Goal: Information Seeking & Learning: Learn about a topic

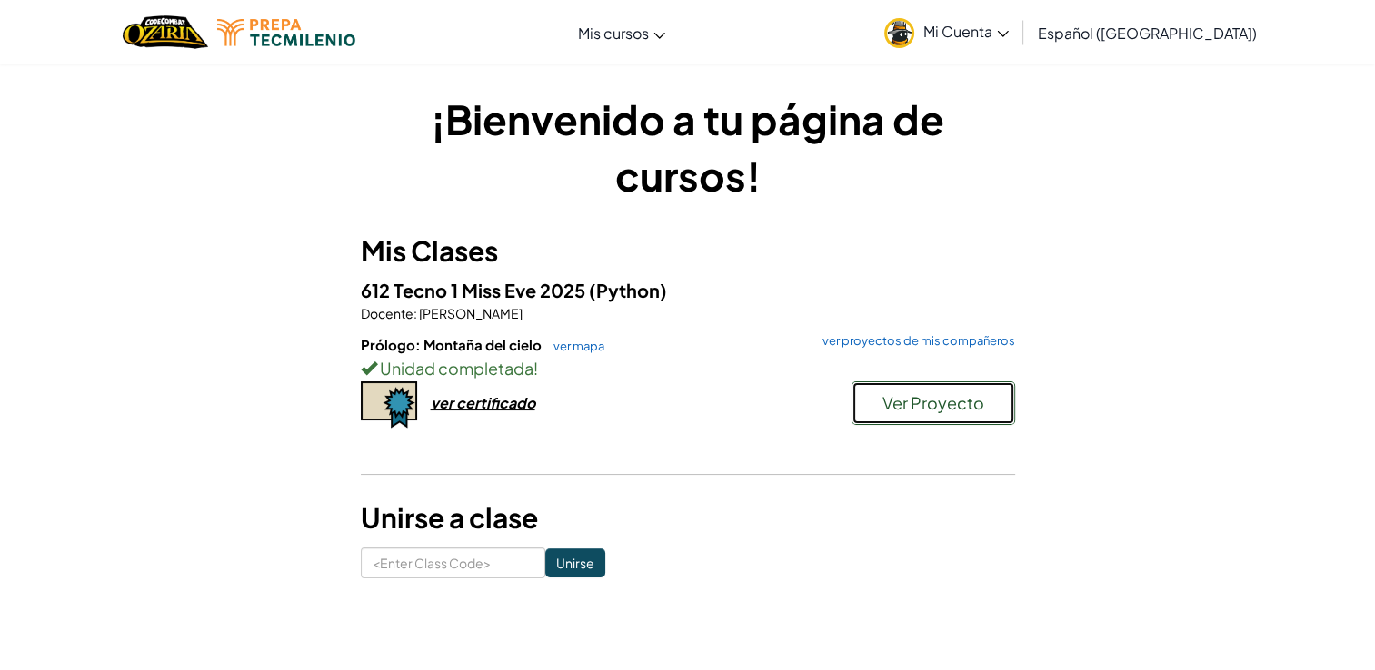
click at [906, 398] on span "Ver Proyecto" at bounding box center [933, 402] width 102 height 21
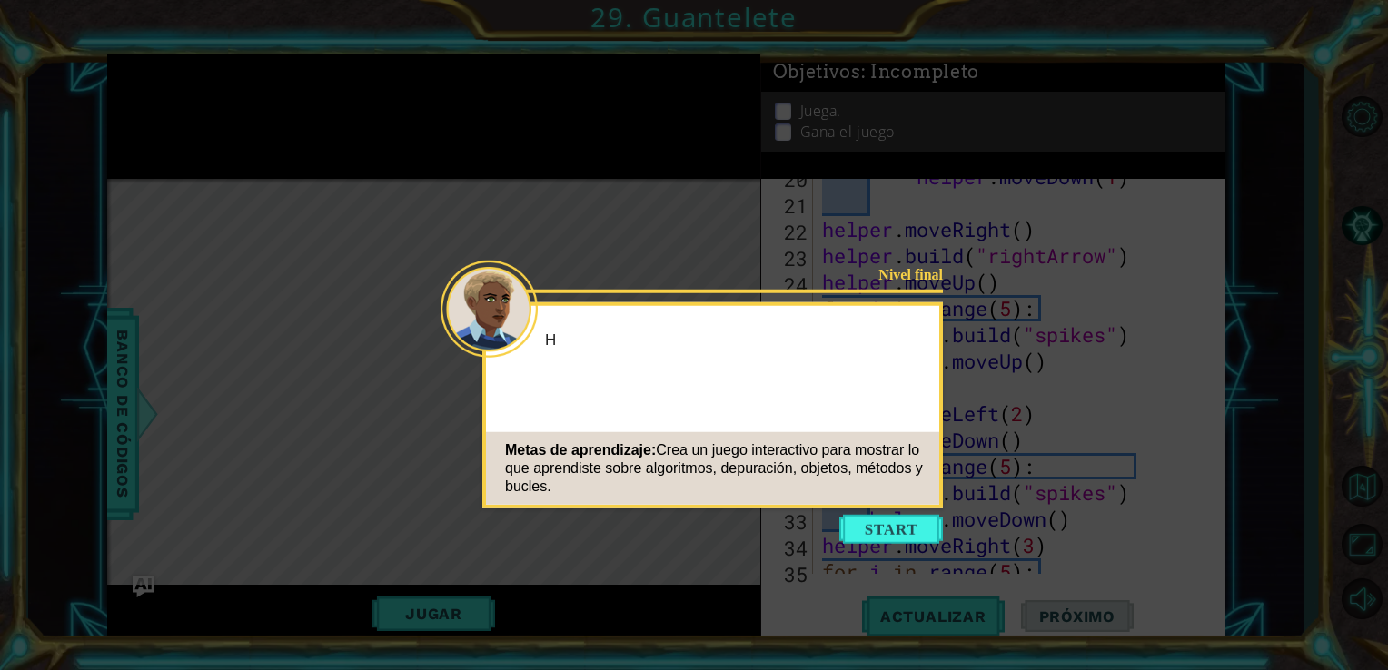
scroll to position [1712, 0]
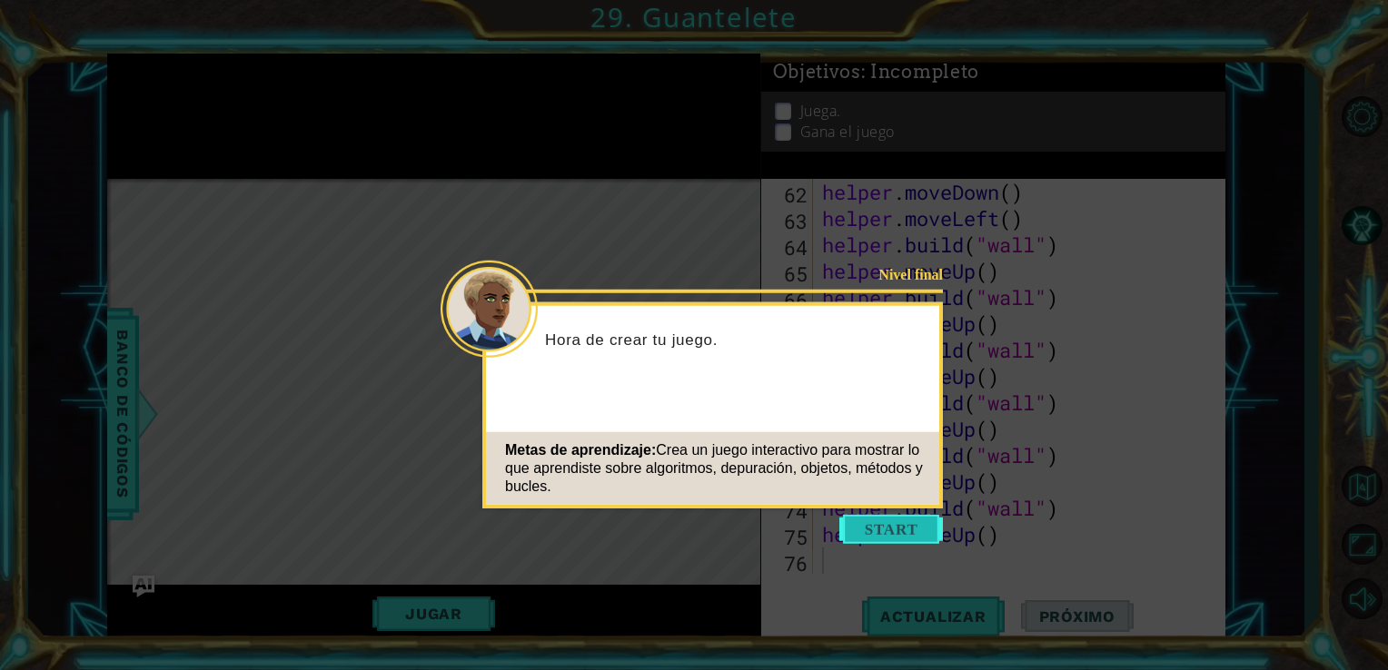
click at [918, 520] on button "Start" at bounding box center [891, 529] width 104 height 29
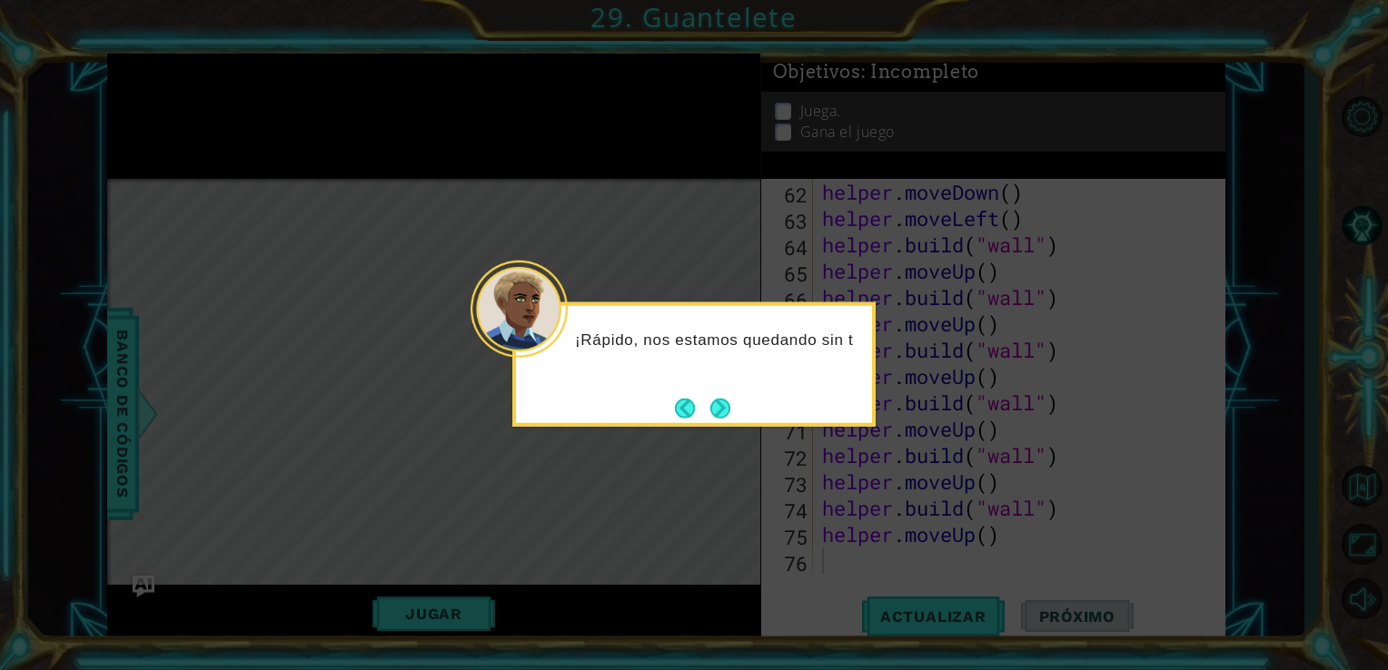
click at [723, 385] on div "¡Rápido, nos estamos quedando sin t" at bounding box center [694, 345] width 356 height 79
click at [725, 396] on footer at bounding box center [702, 407] width 55 height 27
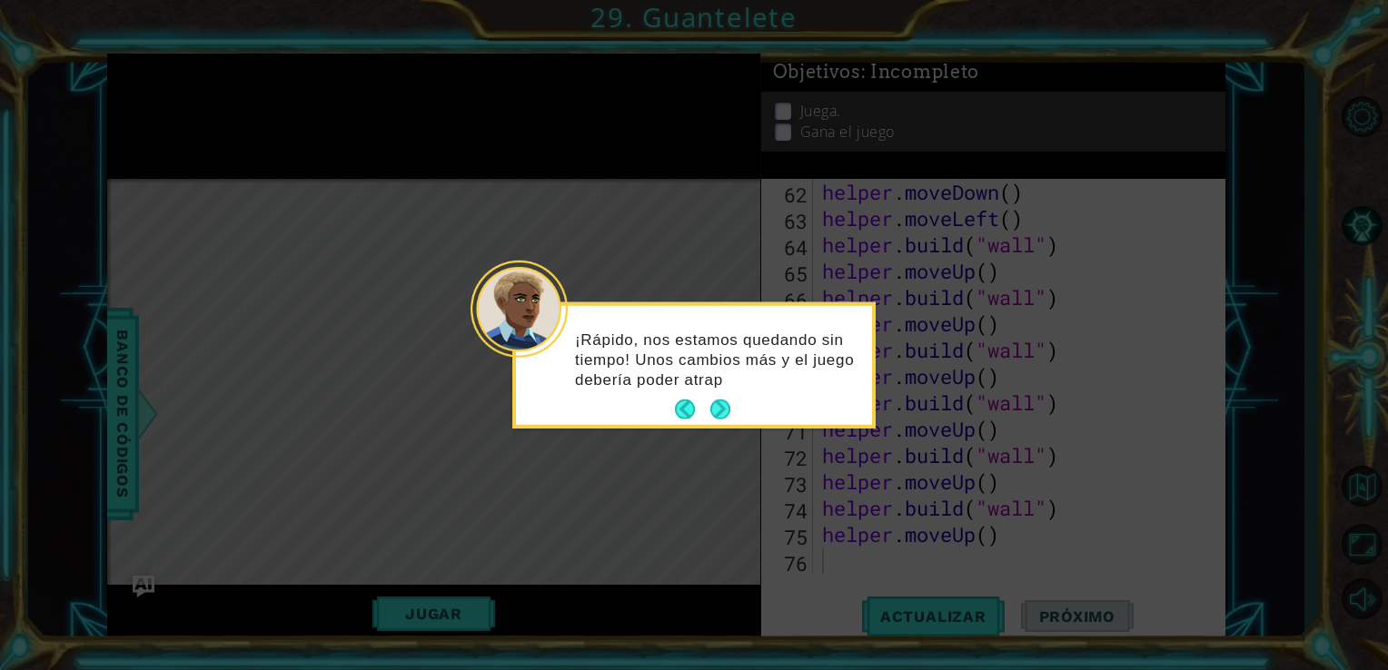
click at [713, 382] on p "¡Rápido, nos estamos quedando sin tiempo! Unos cambios más y el juego debería p…" at bounding box center [717, 360] width 284 height 60
click at [716, 402] on button "Next" at bounding box center [721, 410] width 28 height 28
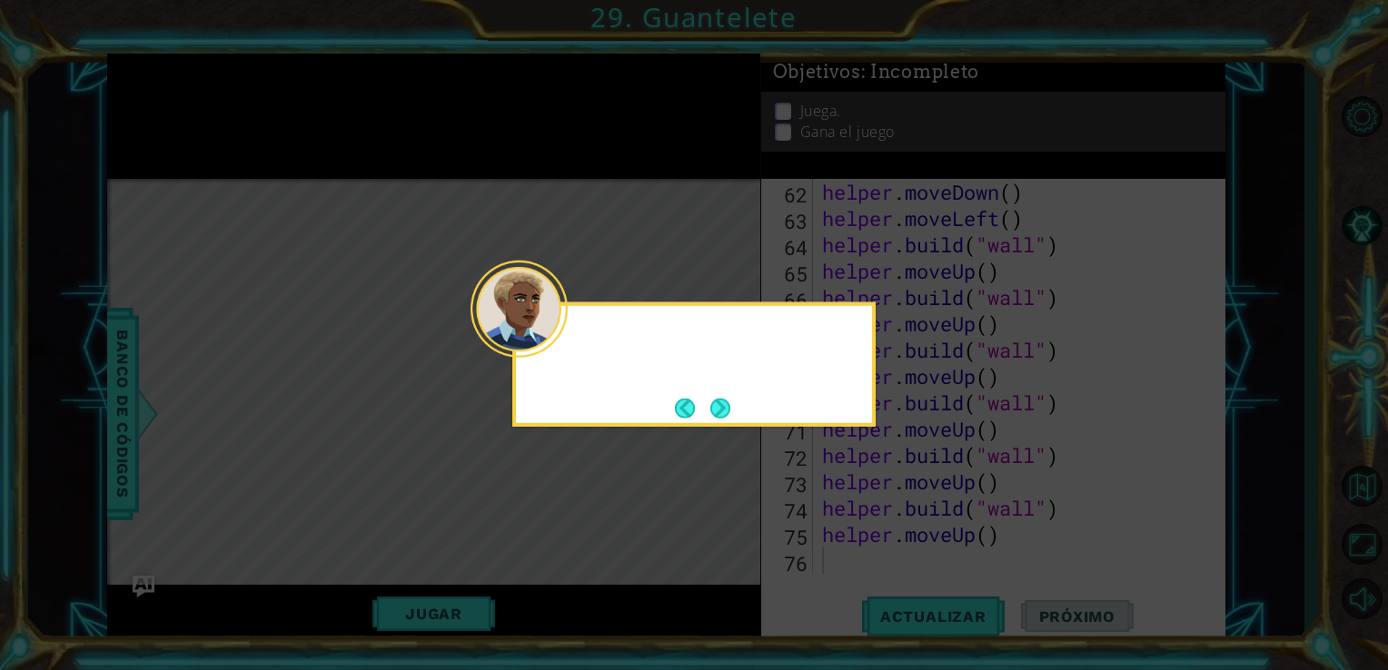
click at [716, 402] on button "Next" at bounding box center [721, 409] width 34 height 34
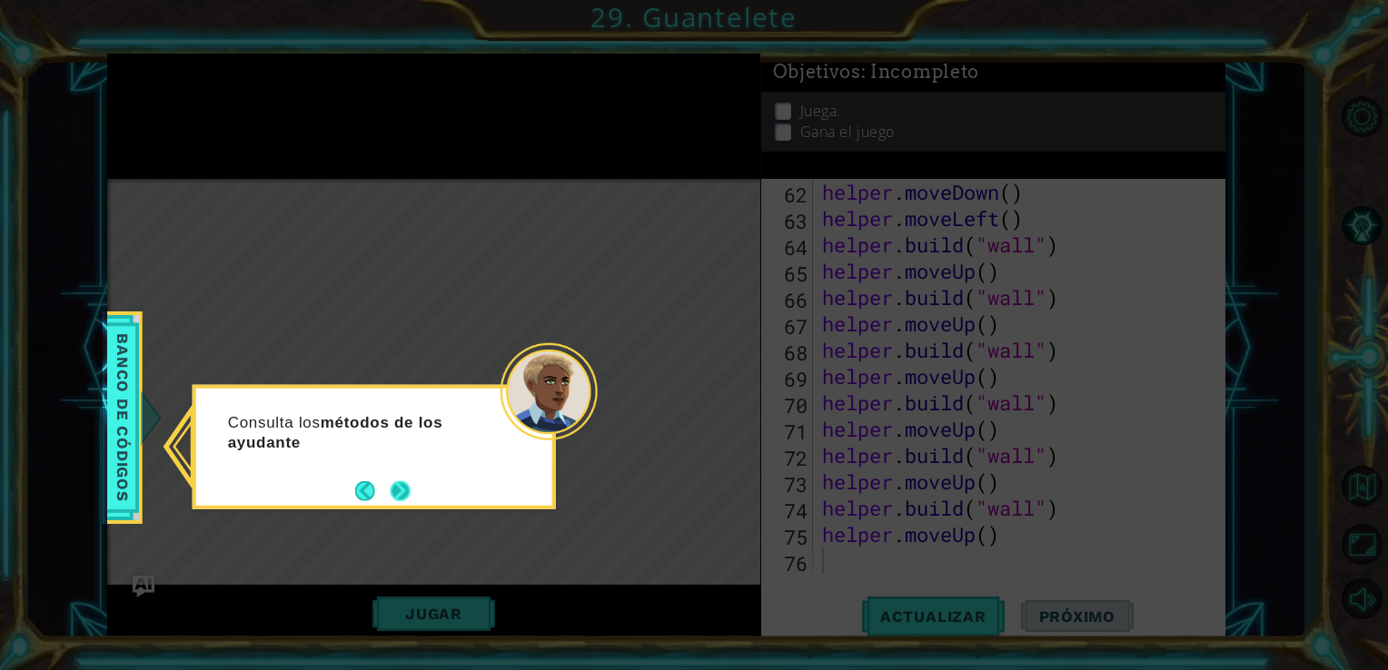
click at [392, 494] on button "Next" at bounding box center [400, 490] width 29 height 29
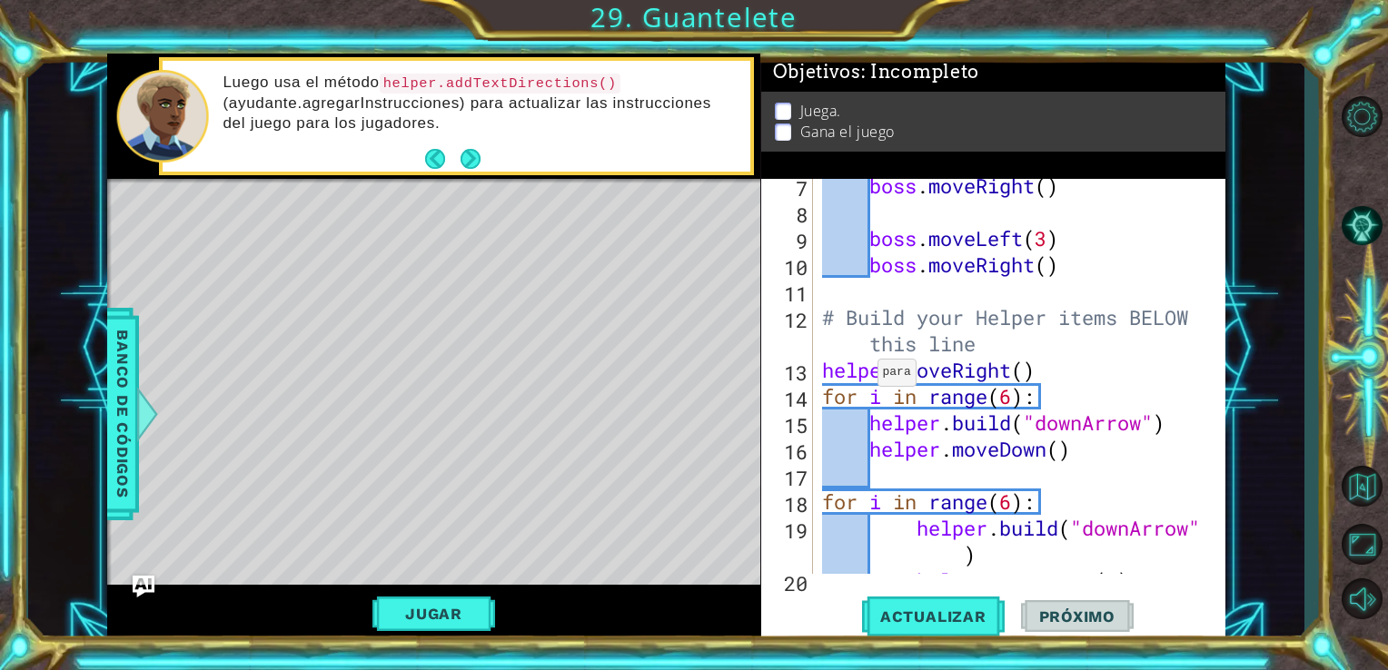
scroll to position [374, 0]
